Goal: Task Accomplishment & Management: Manage account settings

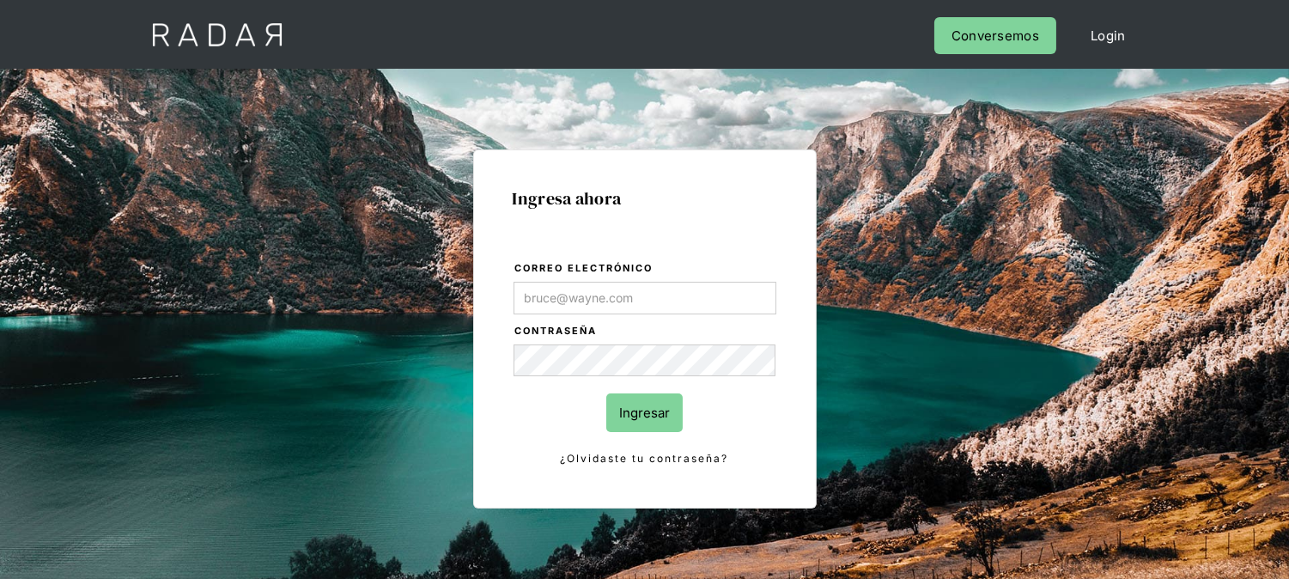
type input "kinta.morioka@monnetpayments.com"
click at [659, 421] on input "Ingresar" at bounding box center [645, 412] width 76 height 39
